Goal: Information Seeking & Learning: Learn about a topic

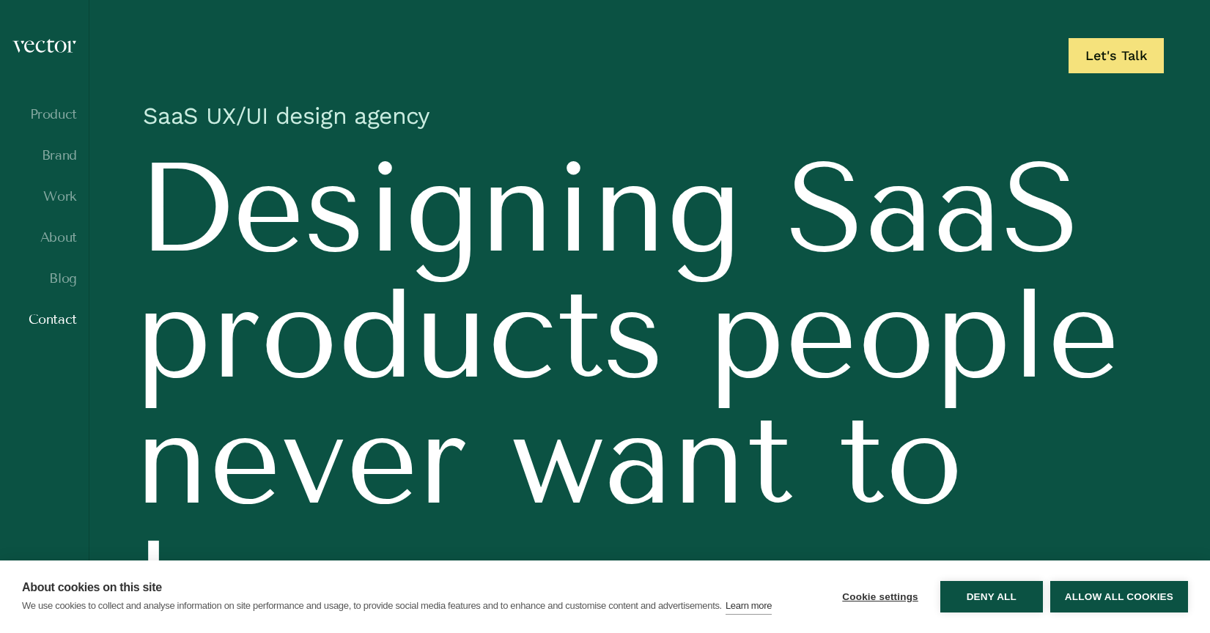
click at [47, 319] on link "Contact" at bounding box center [44, 319] width 65 height 15
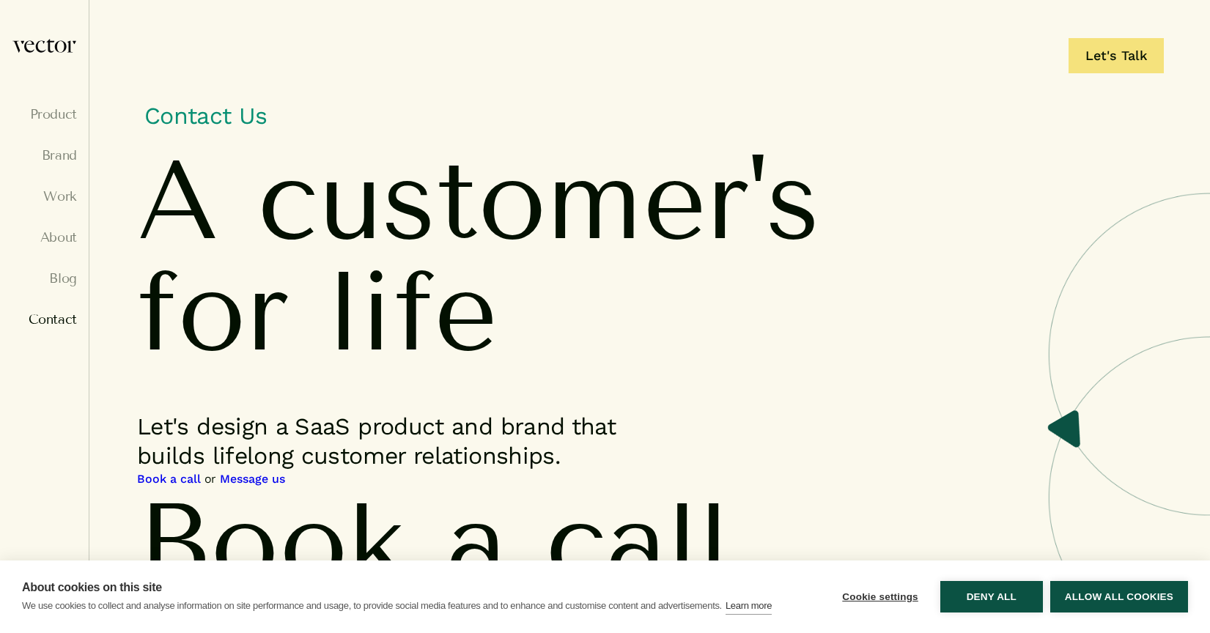
click at [177, 488] on link "Book a call" at bounding box center [169, 480] width 64 height 18
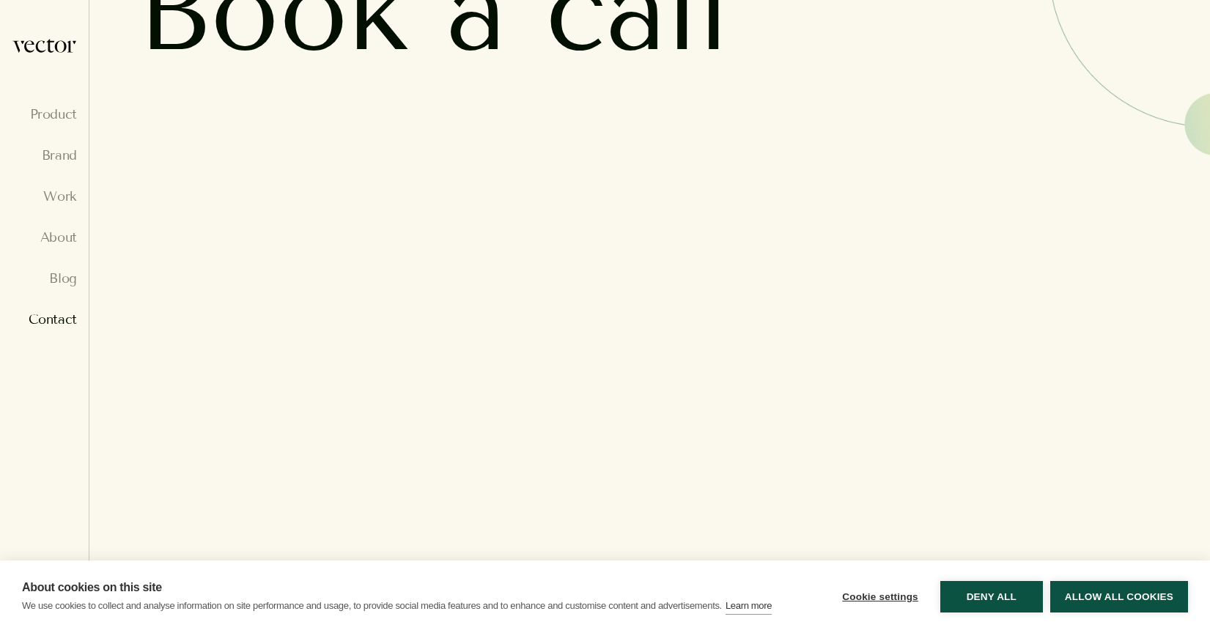
scroll to position [535, 0]
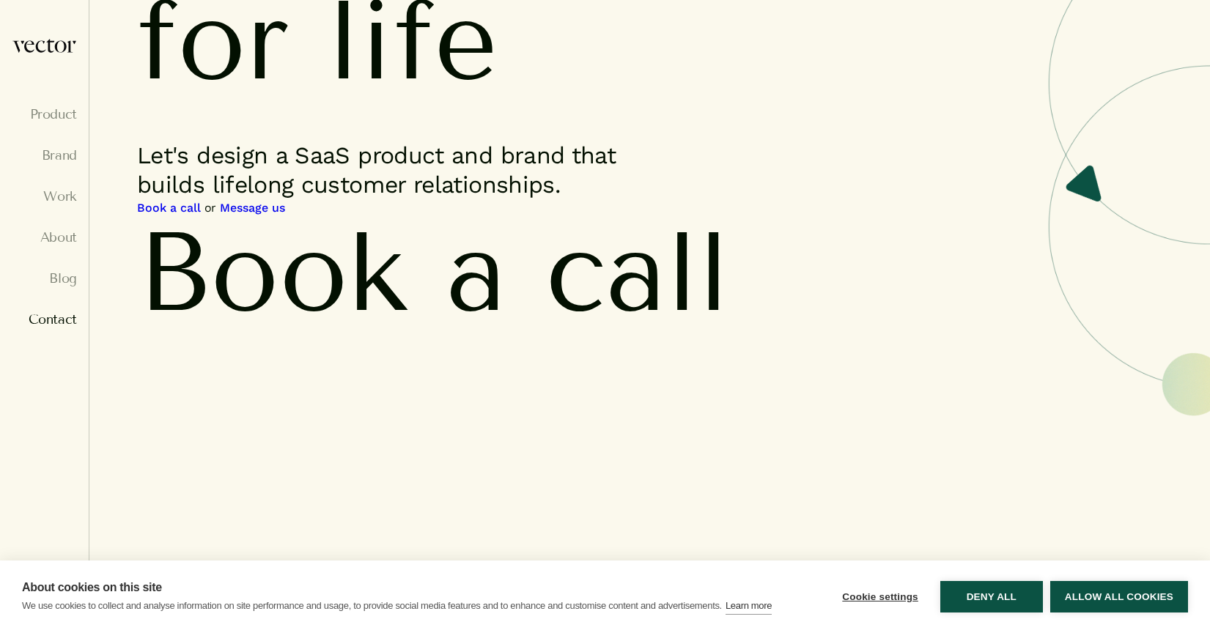
click at [285, 217] on link "Message us" at bounding box center [252, 208] width 65 height 18
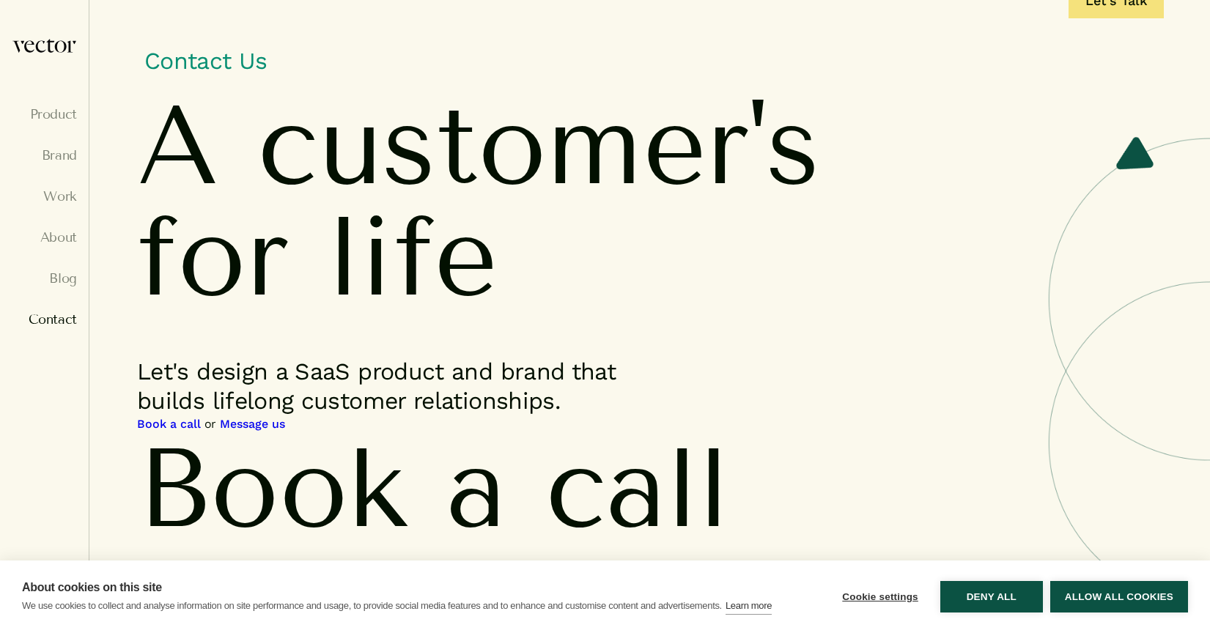
scroll to position [0, 0]
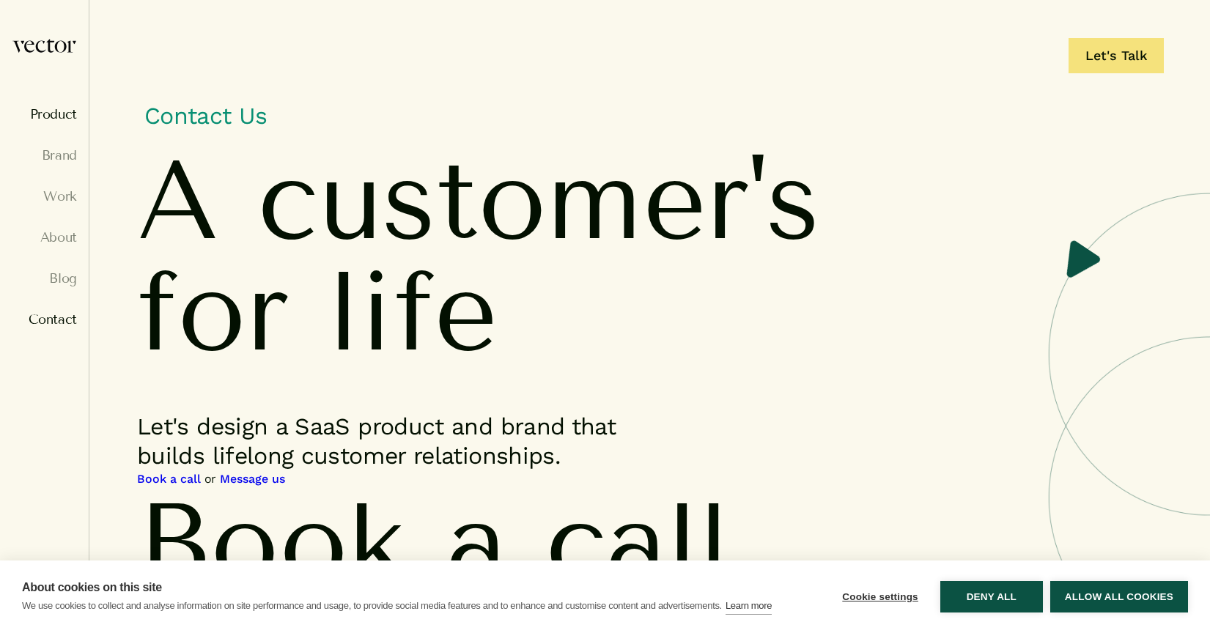
click at [62, 114] on link "Product" at bounding box center [44, 114] width 65 height 15
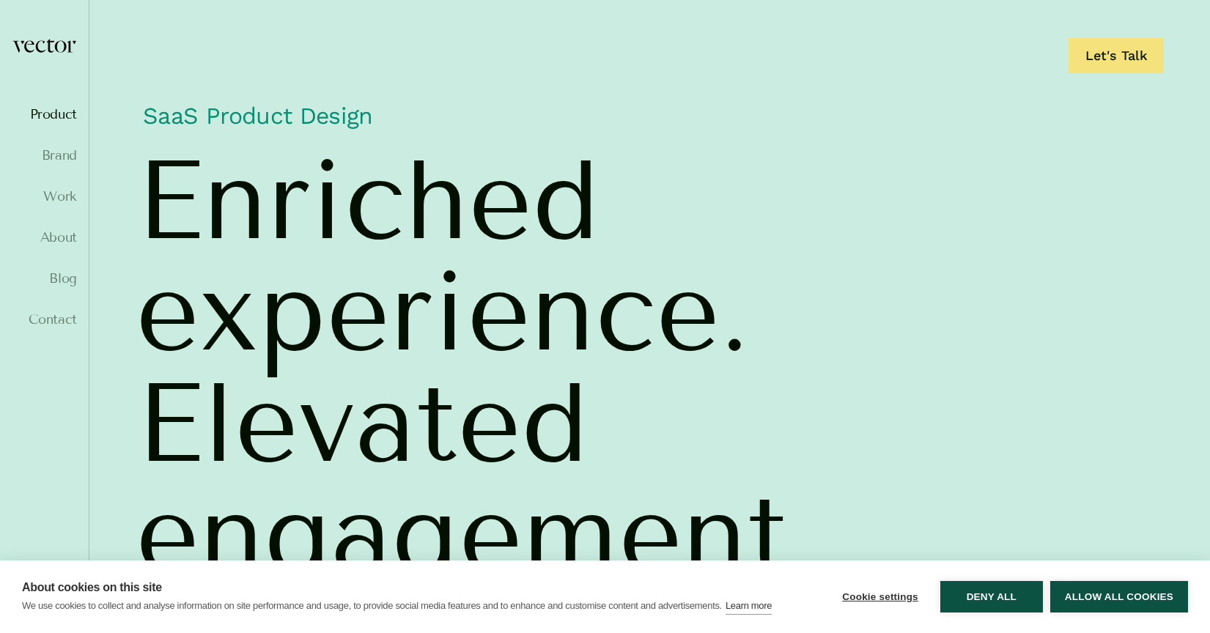
click at [50, 44] on img at bounding box center [44, 45] width 65 height 15
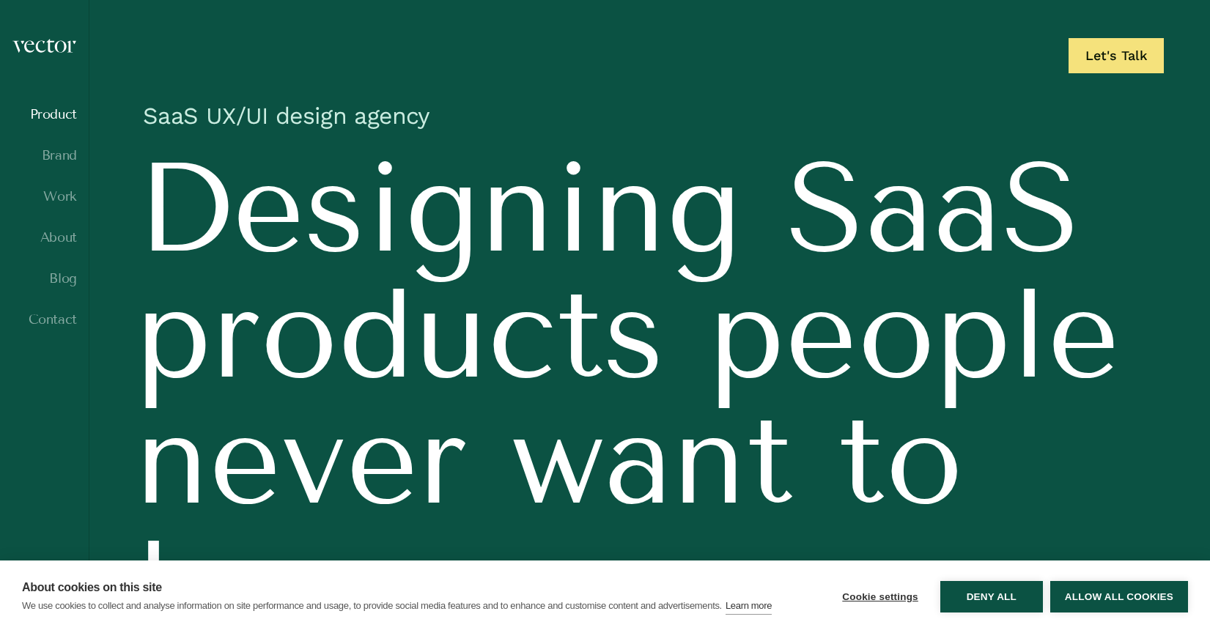
click at [56, 119] on link "Product" at bounding box center [44, 114] width 65 height 15
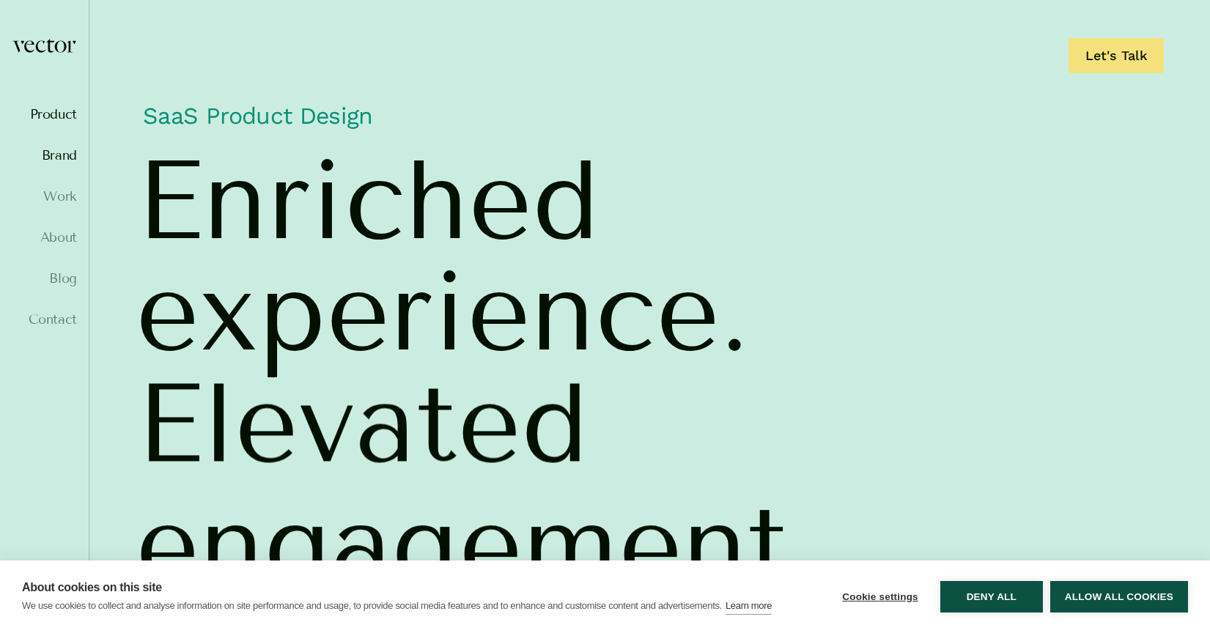
click at [57, 152] on link "Brand" at bounding box center [44, 155] width 65 height 15
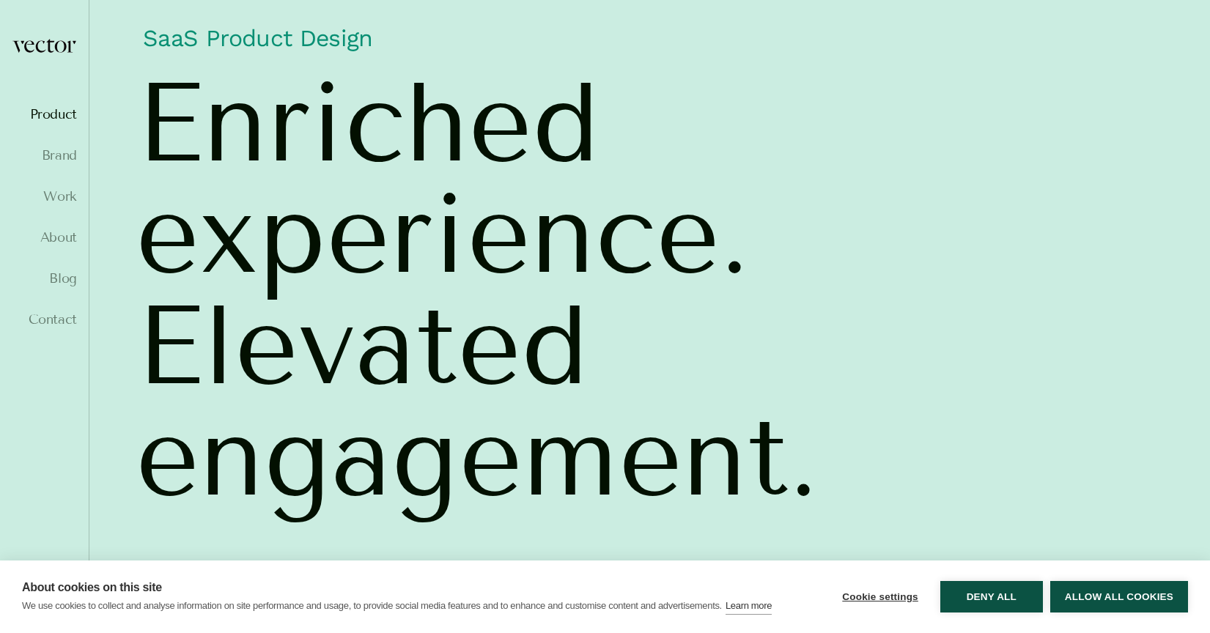
scroll to position [213, 0]
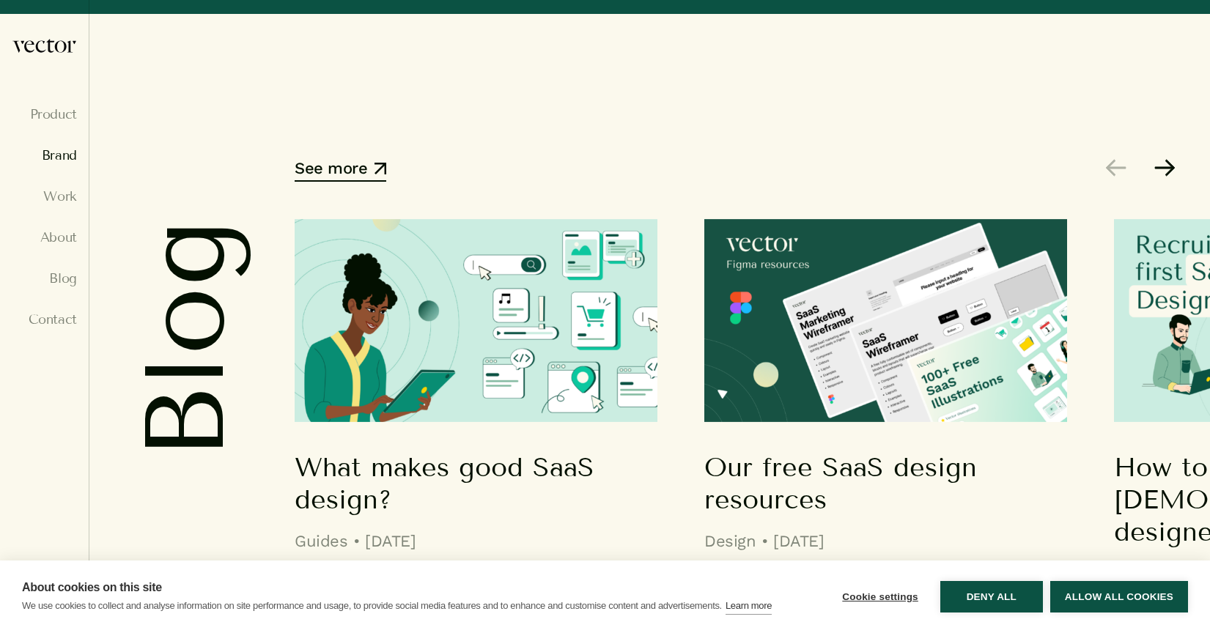
scroll to position [8281, 0]
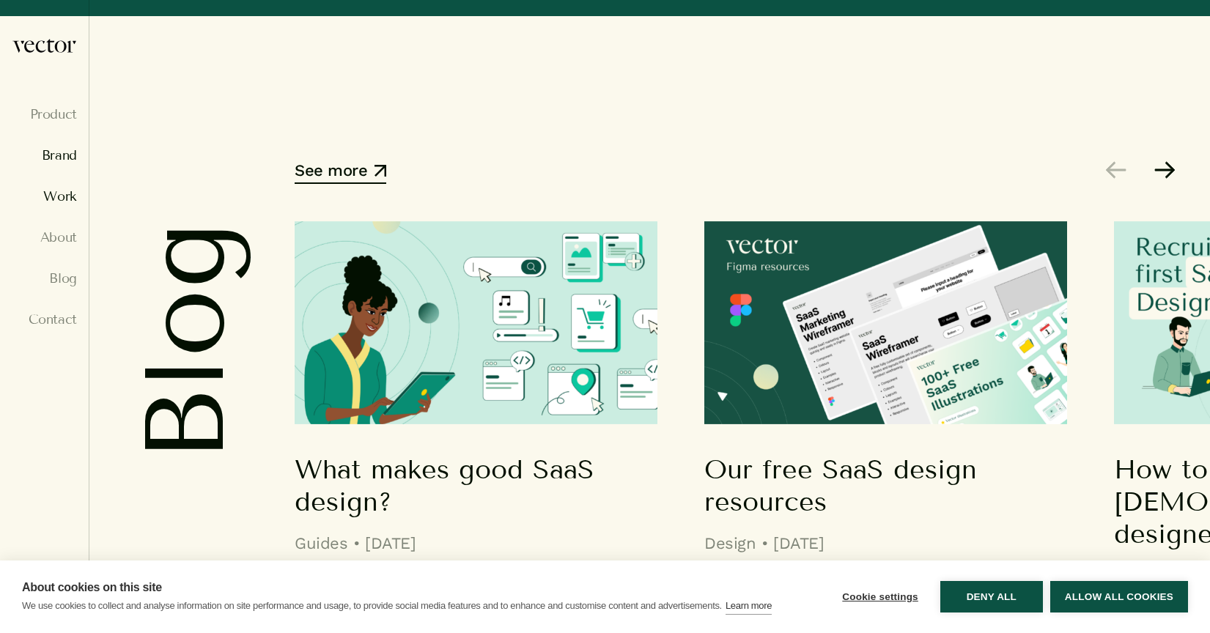
click at [59, 196] on link "Work" at bounding box center [44, 196] width 65 height 15
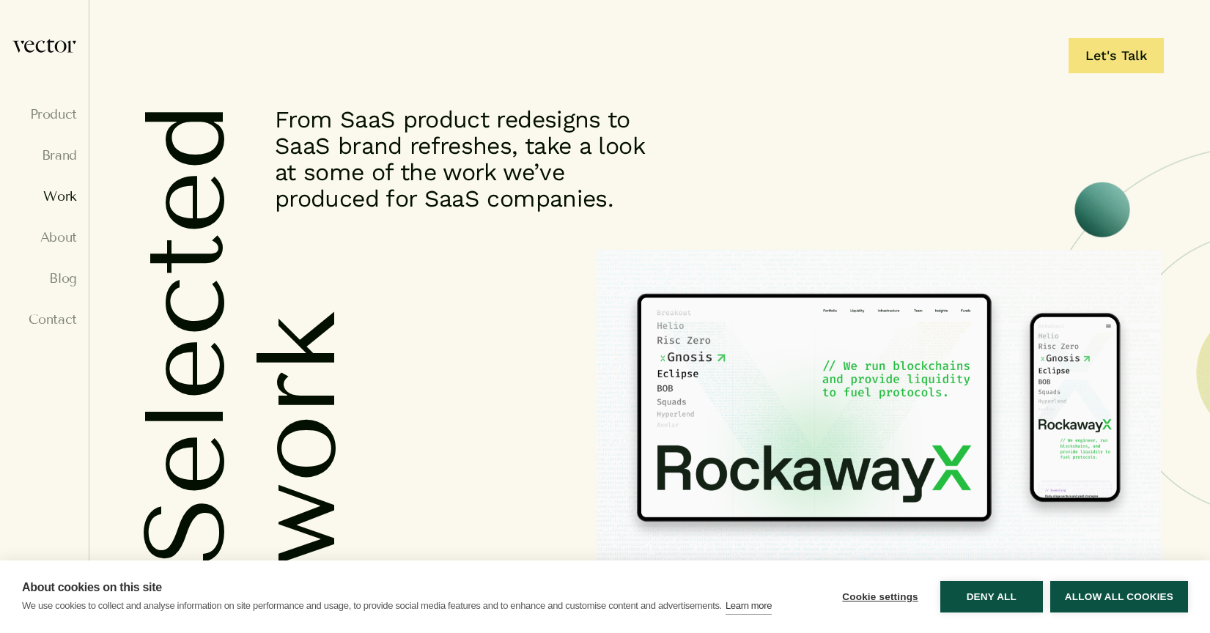
click at [715, 418] on img at bounding box center [879, 408] width 564 height 316
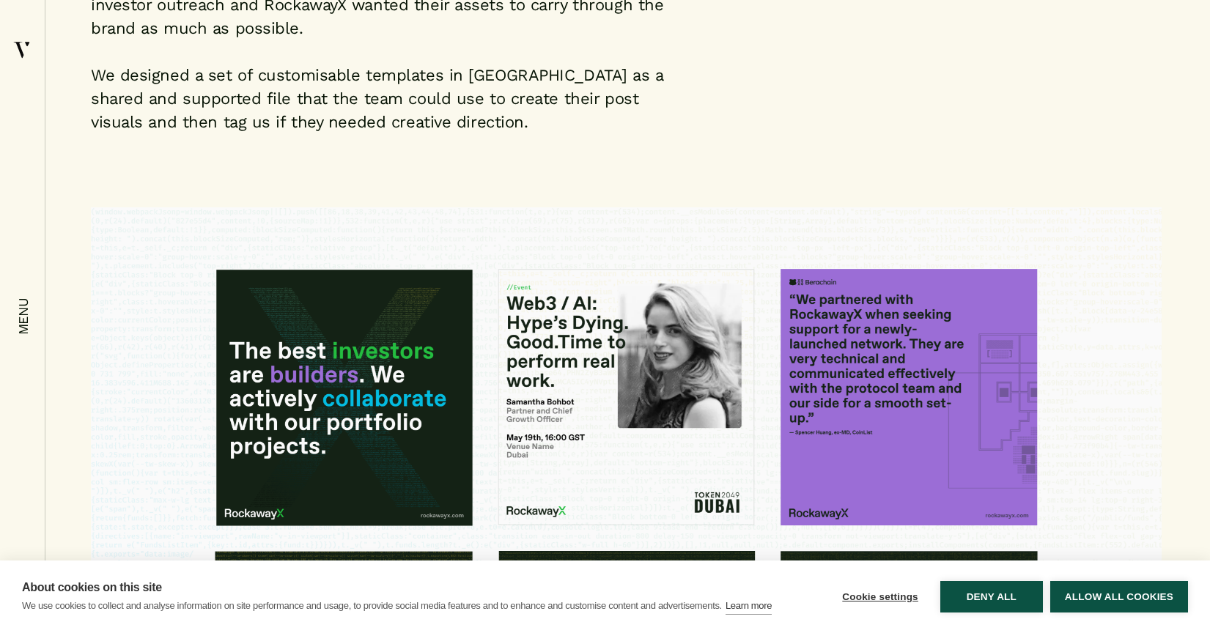
scroll to position [7882, 0]
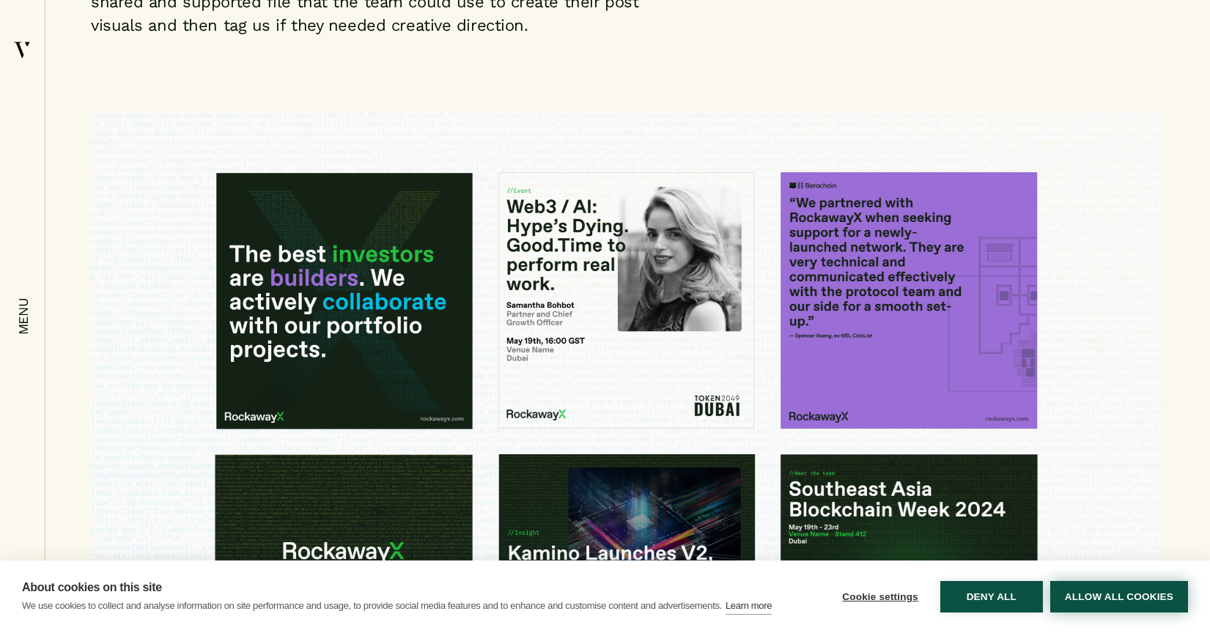
click at [1071, 589] on button "Allow all cookies" at bounding box center [1119, 597] width 138 height 32
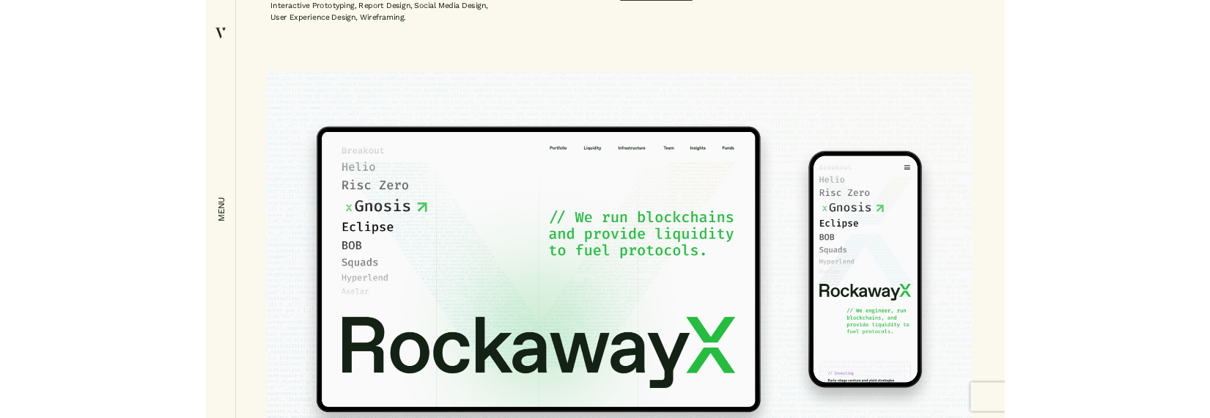
scroll to position [0, 0]
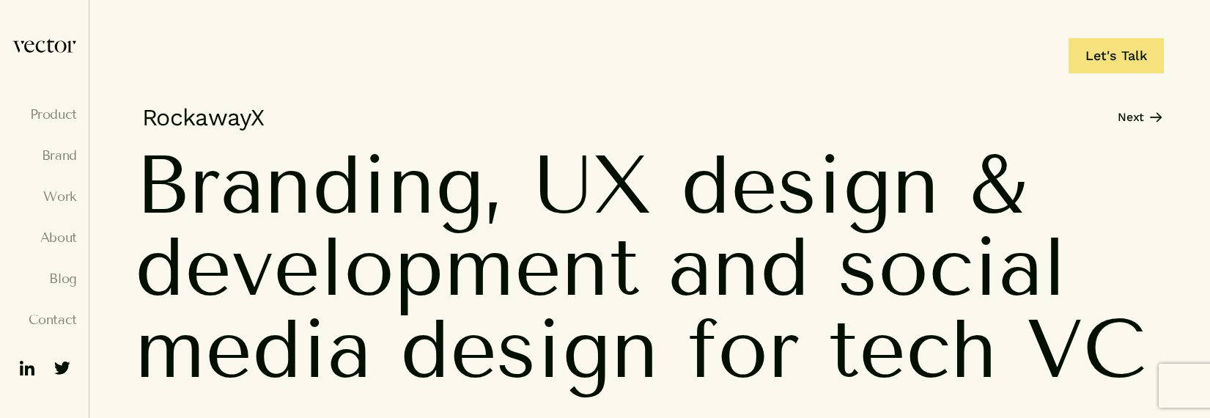
click at [986, 353] on span "tech" at bounding box center [912, 349] width 169 height 82
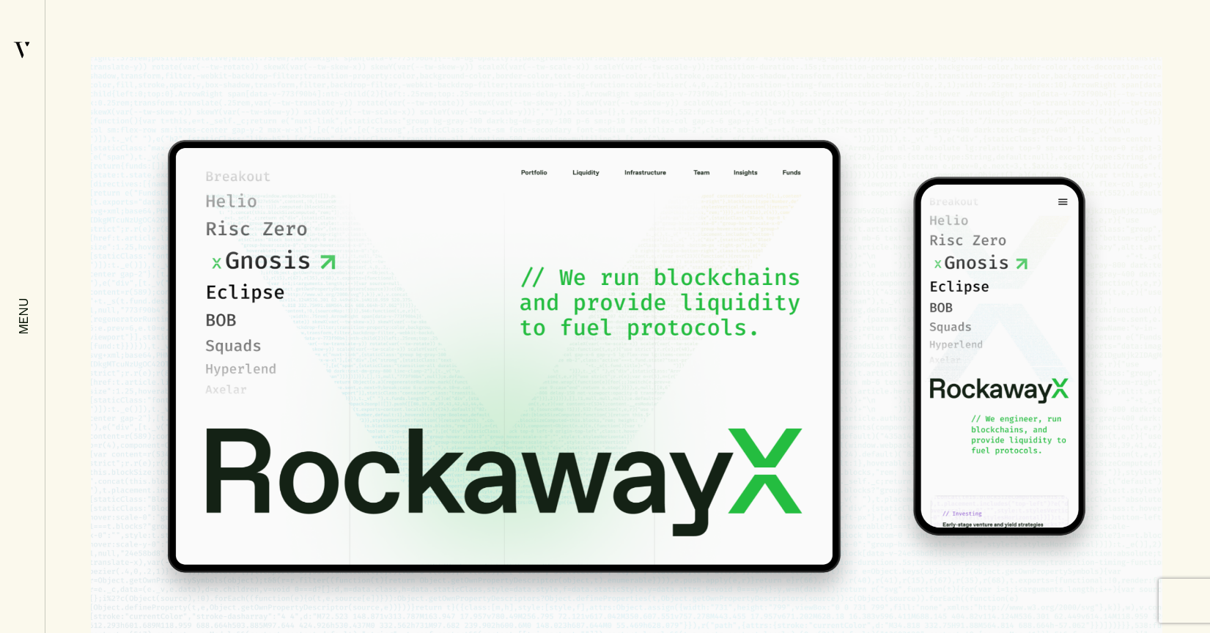
scroll to position [570, 0]
